Goal: Register for event/course

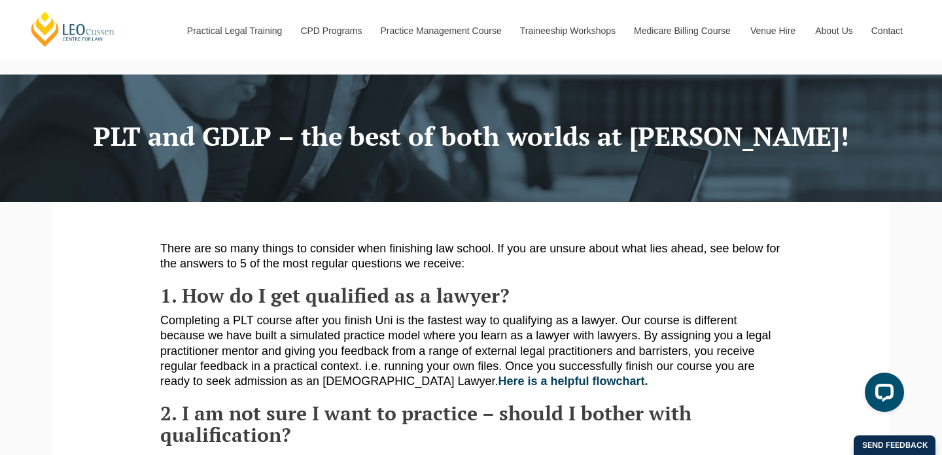
scroll to position [38, 0]
